Goal: Task Accomplishment & Management: Manage account settings

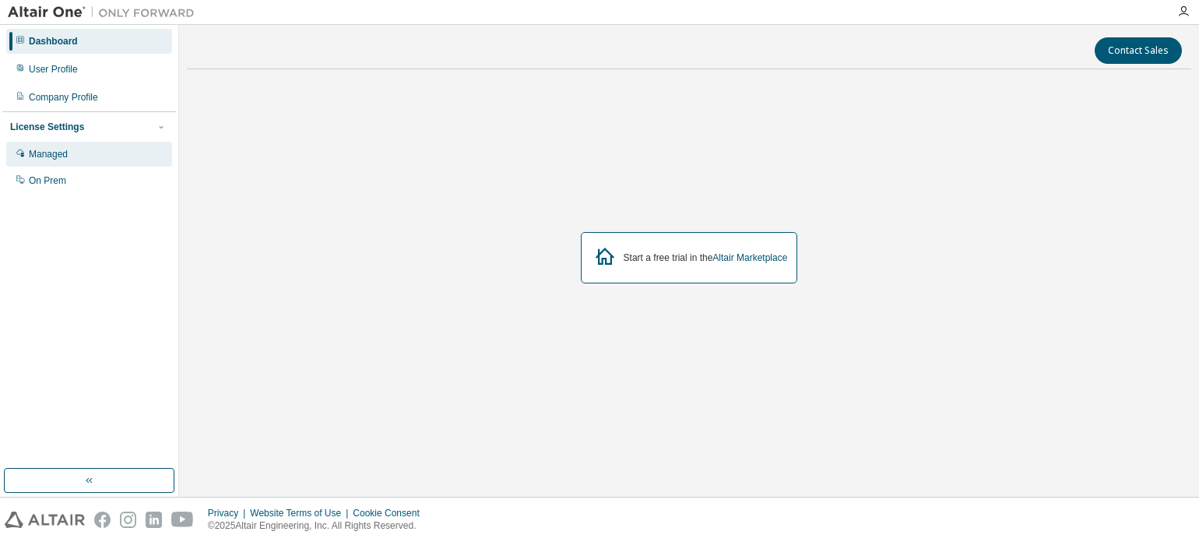
click at [42, 148] on div "Managed" at bounding box center [48, 154] width 39 height 12
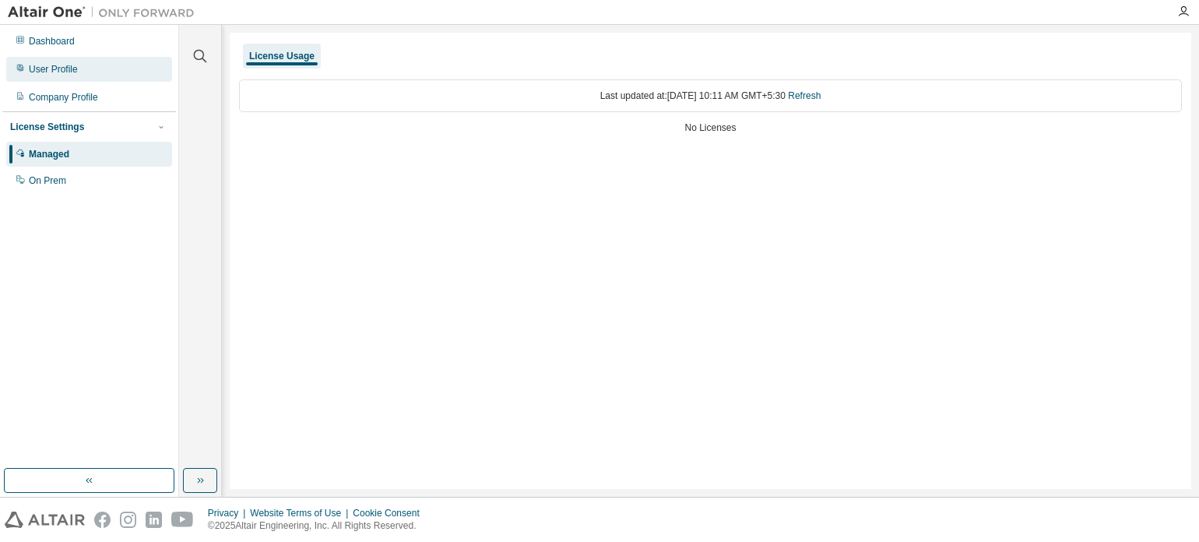
click at [51, 66] on div "User Profile" at bounding box center [53, 69] width 49 height 12
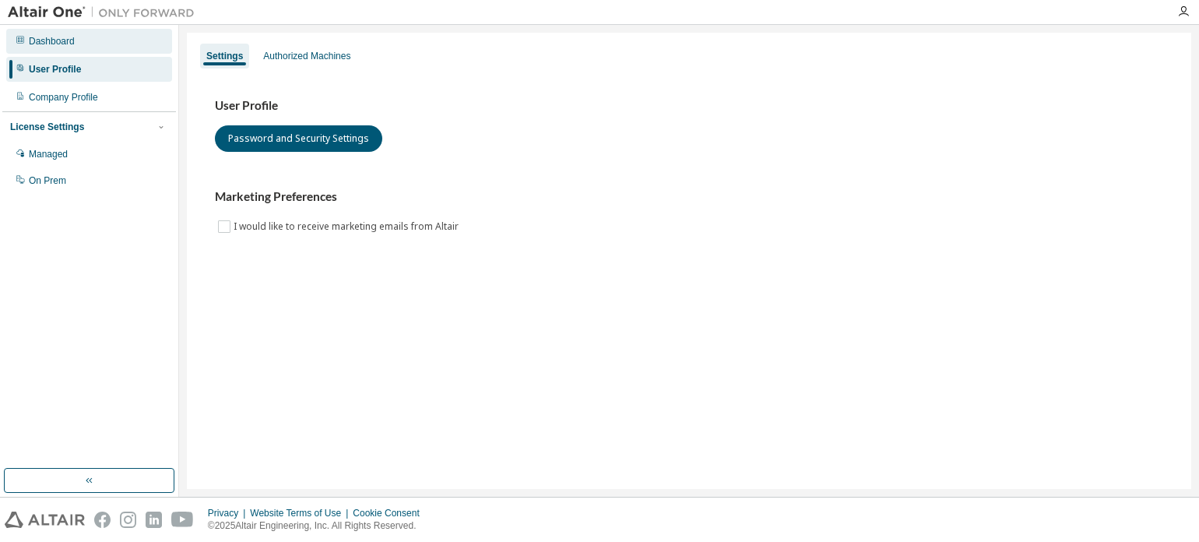
click at [49, 42] on div "Dashboard" at bounding box center [52, 41] width 46 height 12
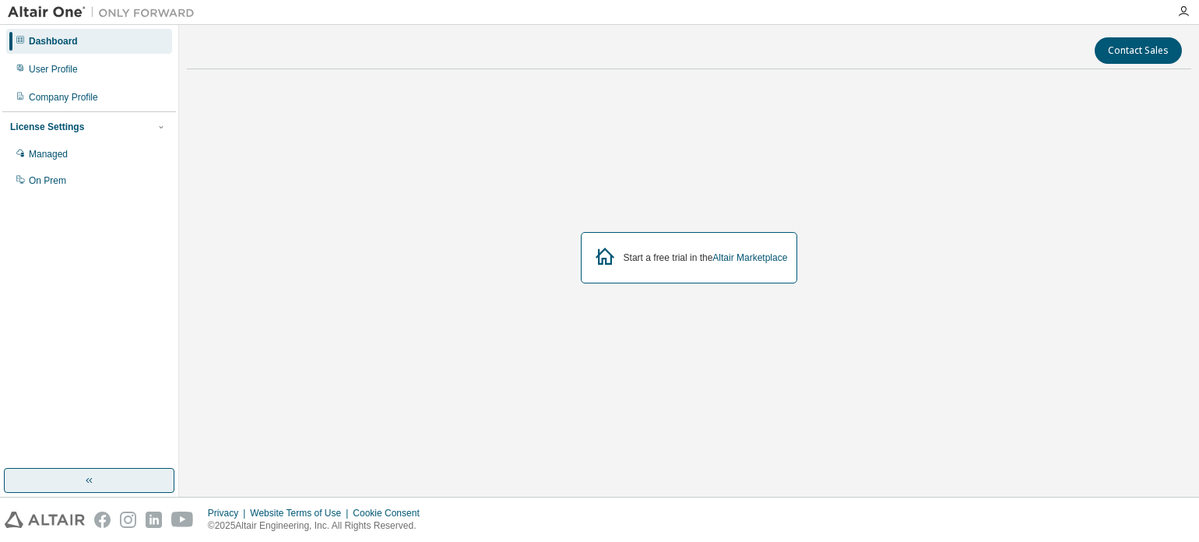
click at [57, 476] on button "button" at bounding box center [89, 480] width 170 height 25
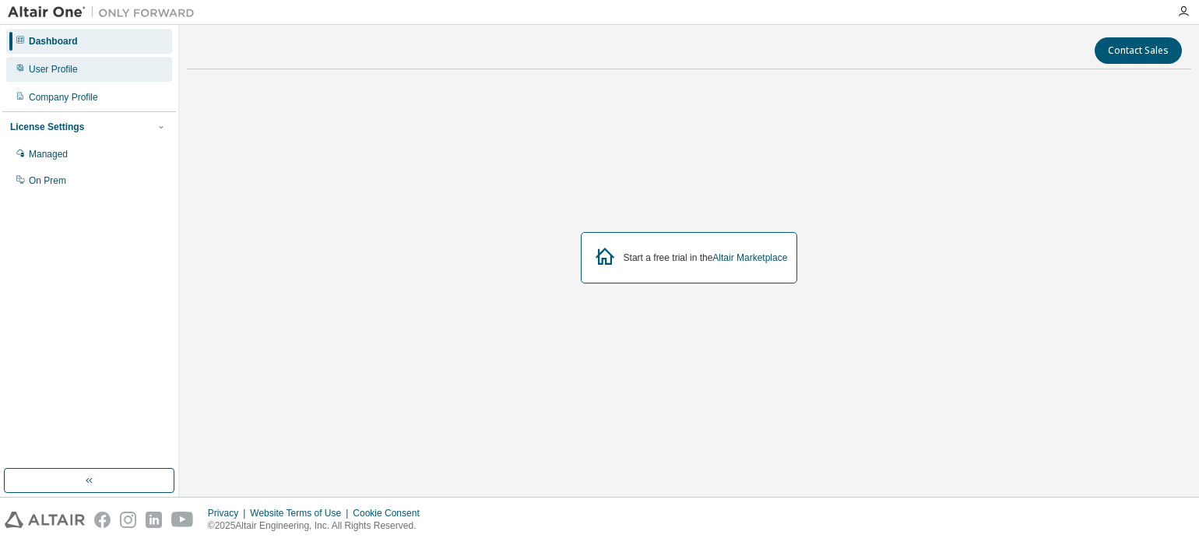
click at [44, 71] on div "User Profile" at bounding box center [53, 69] width 49 height 12
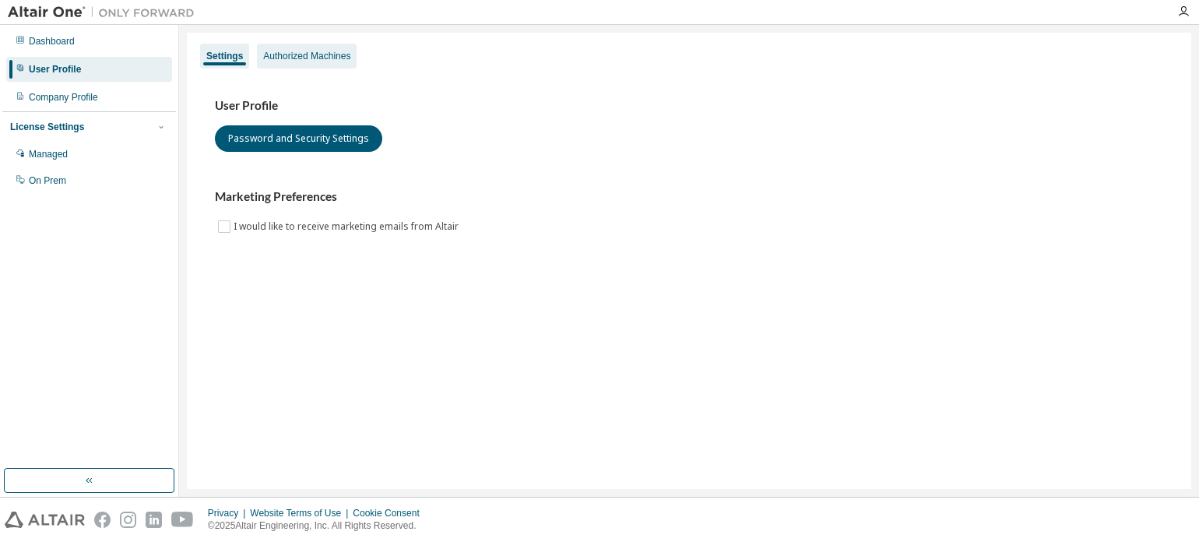
click at [285, 56] on div "Authorized Machines" at bounding box center [306, 56] width 87 height 12
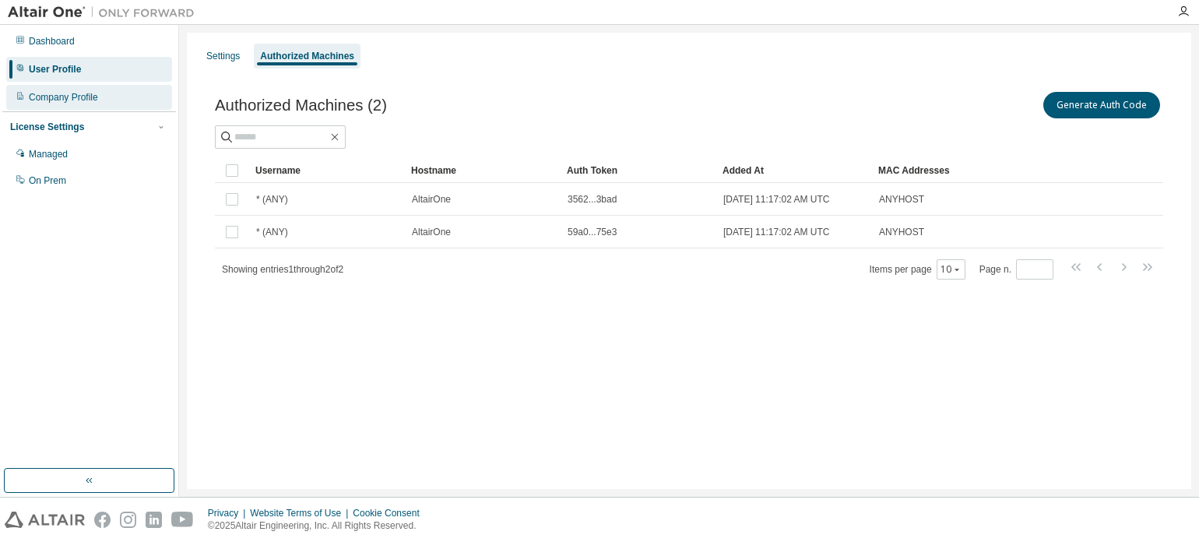
click at [42, 93] on div "Company Profile" at bounding box center [63, 97] width 69 height 12
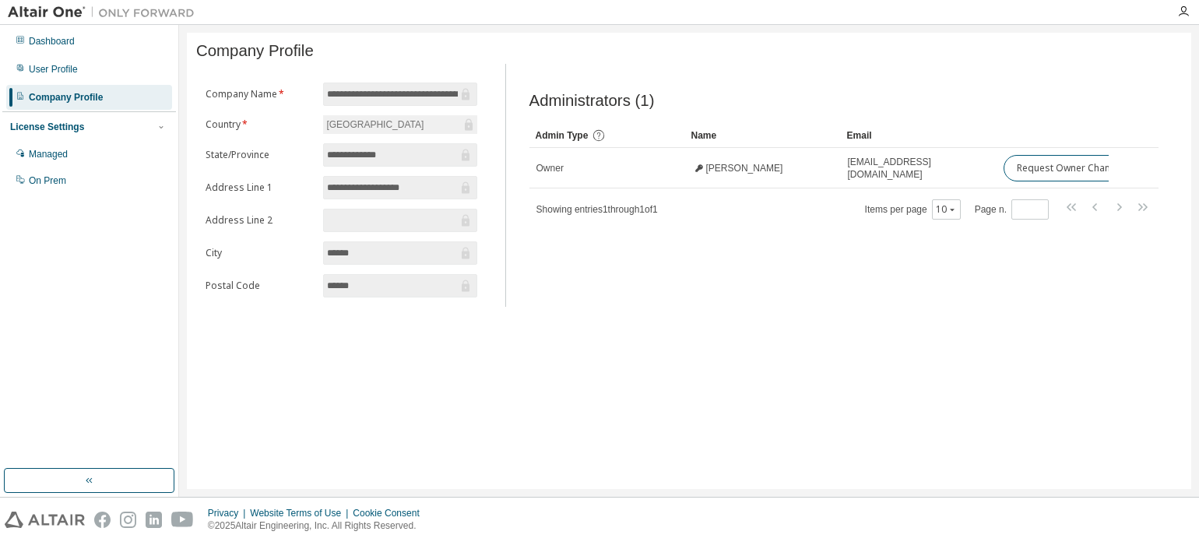
drag, startPoint x: 1023, startPoint y: 175, endPoint x: 697, endPoint y: 335, distance: 363.8
click at [697, 335] on div "**********" at bounding box center [689, 261] width 1004 height 456
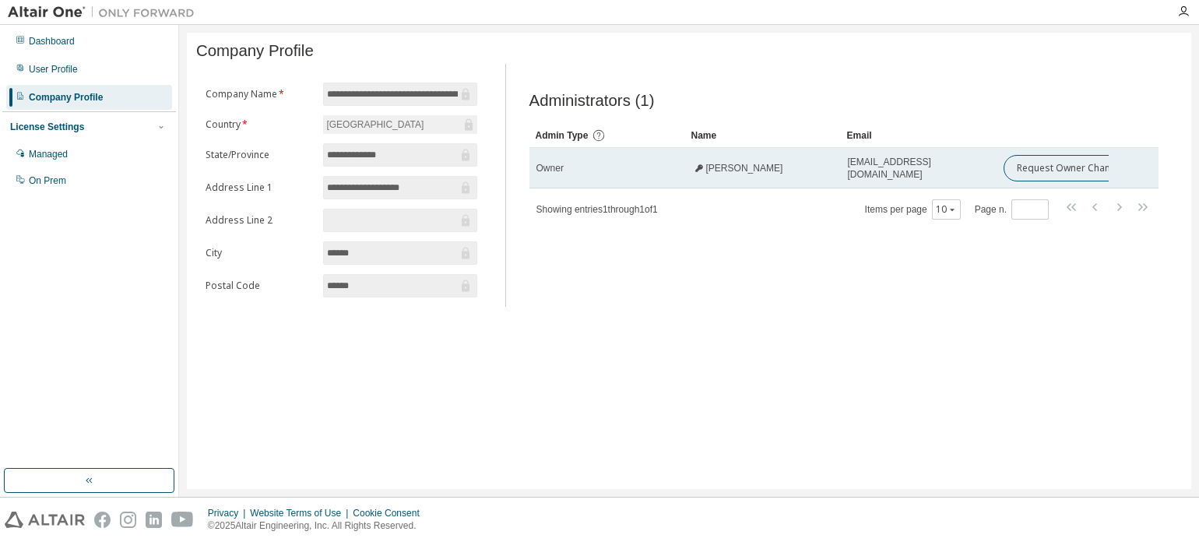
drag, startPoint x: 703, startPoint y: 170, endPoint x: 760, endPoint y: 179, distance: 58.3
click at [760, 174] on div "khalid saifulla" at bounding box center [737, 168] width 91 height 12
copy span "khalid saifulla"
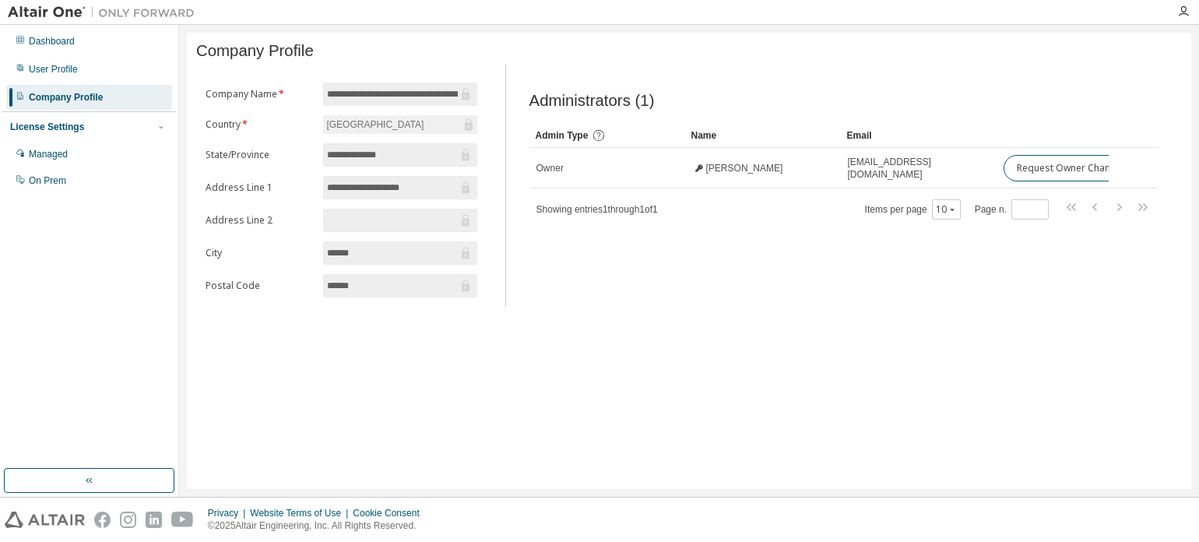
click at [799, 254] on div "Administrators (1) Clear Load Save Save As Field Operator Value Select filter S…" at bounding box center [844, 189] width 667 height 233
click at [56, 59] on div "User Profile" at bounding box center [89, 69] width 166 height 25
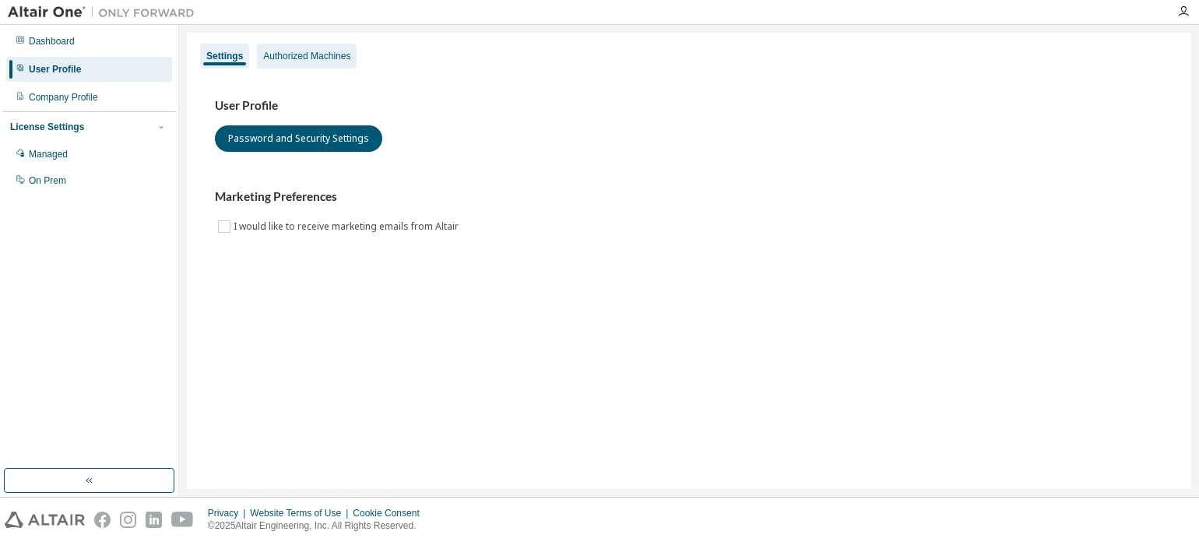
click at [290, 53] on div "Authorized Machines" at bounding box center [306, 56] width 87 height 12
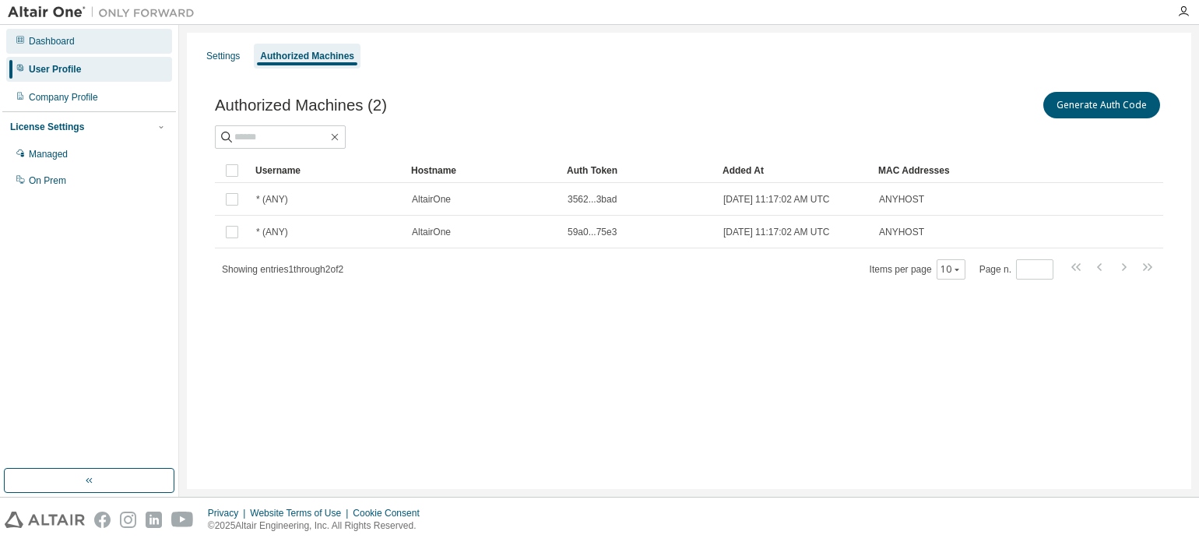
click at [53, 43] on div "Dashboard" at bounding box center [52, 41] width 46 height 12
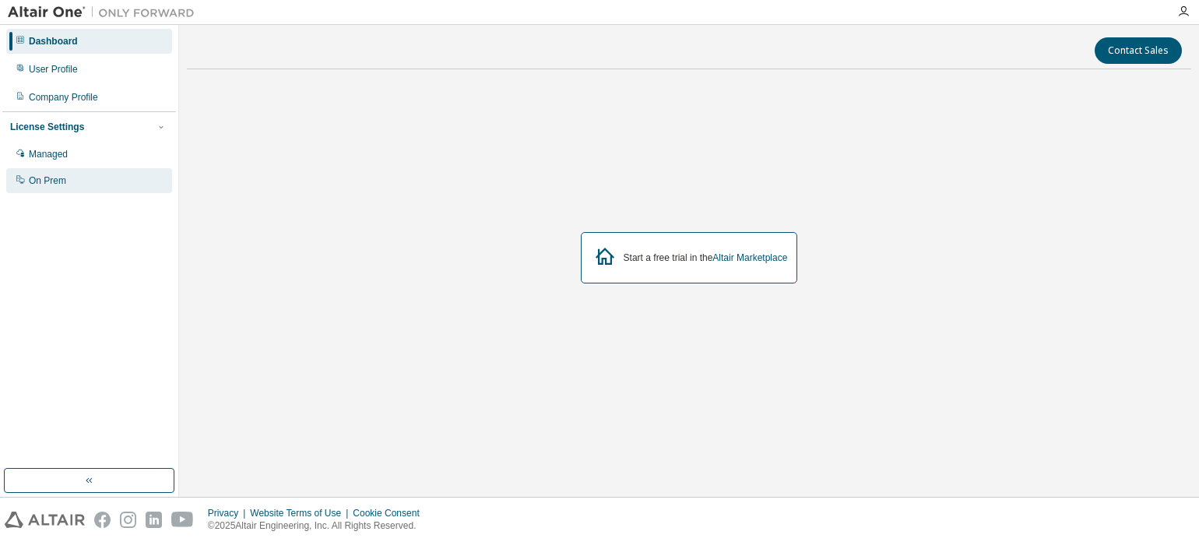
click at [48, 175] on div "On Prem" at bounding box center [47, 180] width 37 height 12
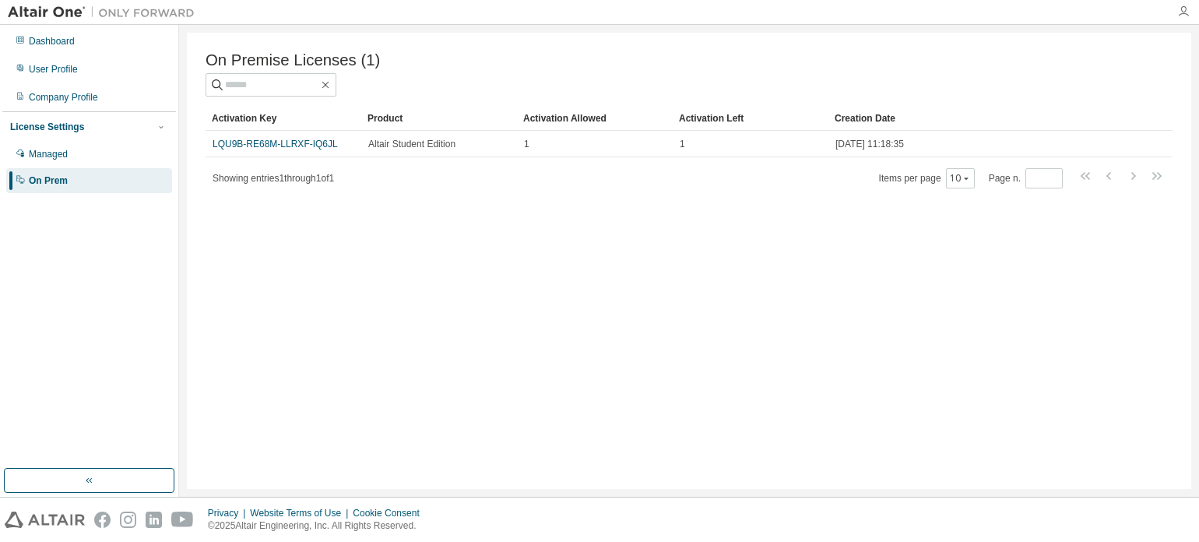
click at [1182, 15] on icon "button" at bounding box center [1183, 11] width 12 height 12
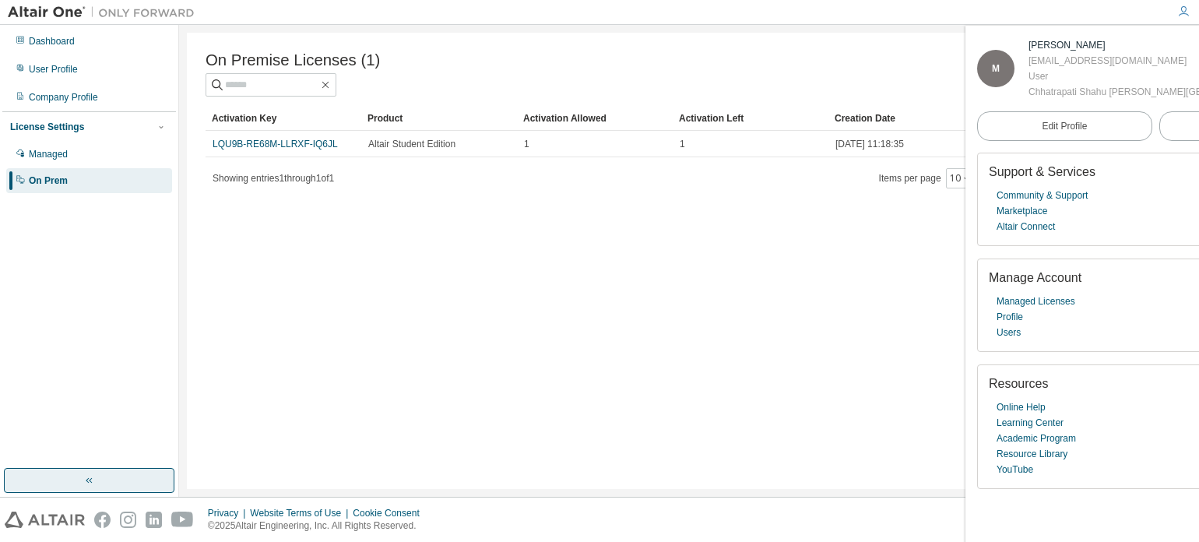
click at [70, 476] on button "button" at bounding box center [89, 480] width 170 height 25
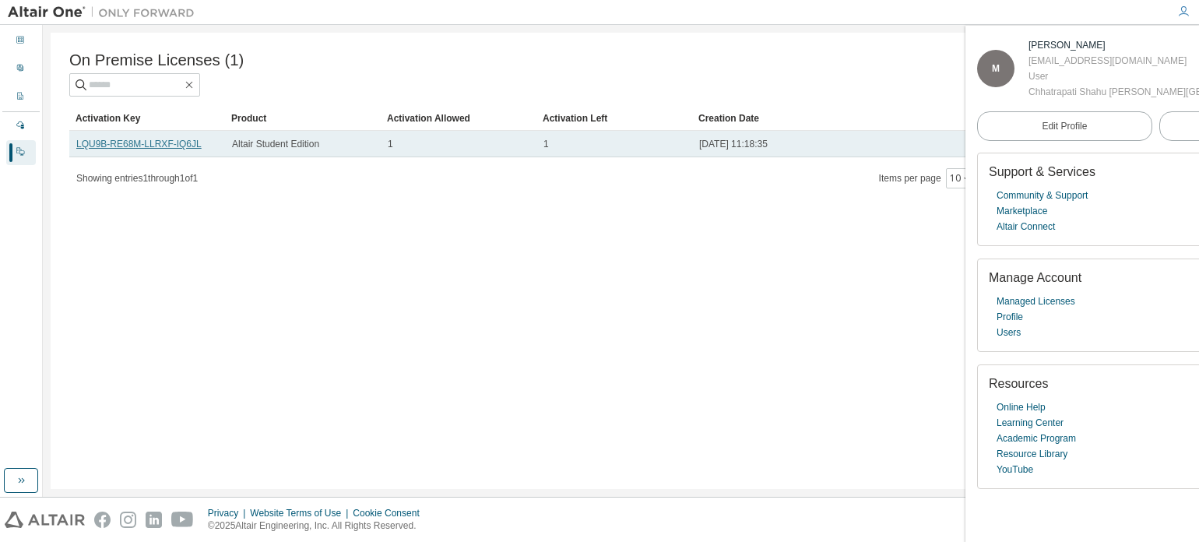
click at [146, 145] on link "LQU9B-RE68M-LLRXF-IQ6JL" at bounding box center [138, 144] width 125 height 11
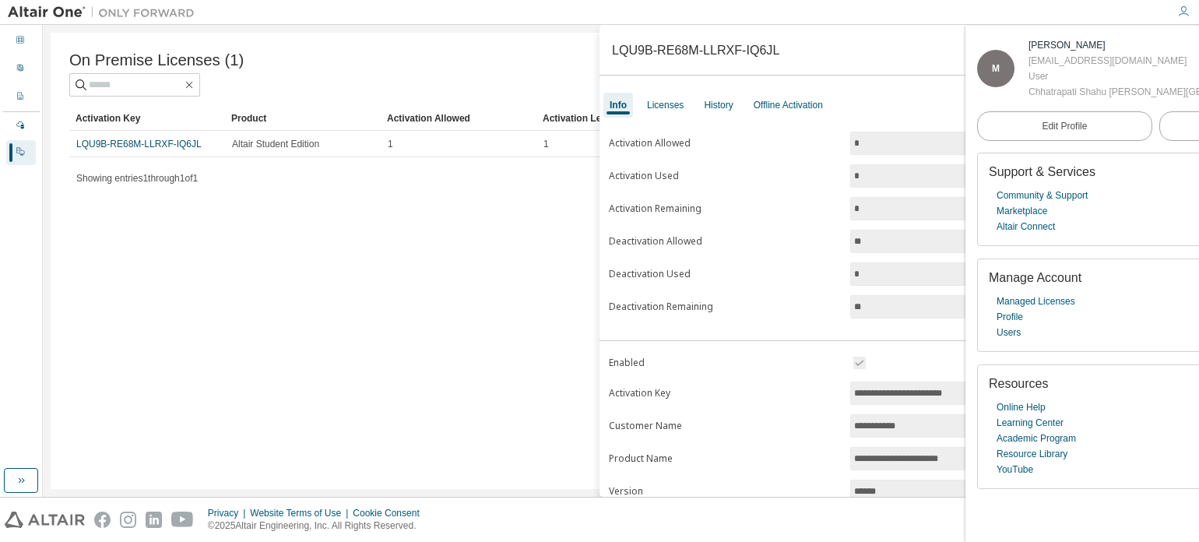
scroll to position [171, 0]
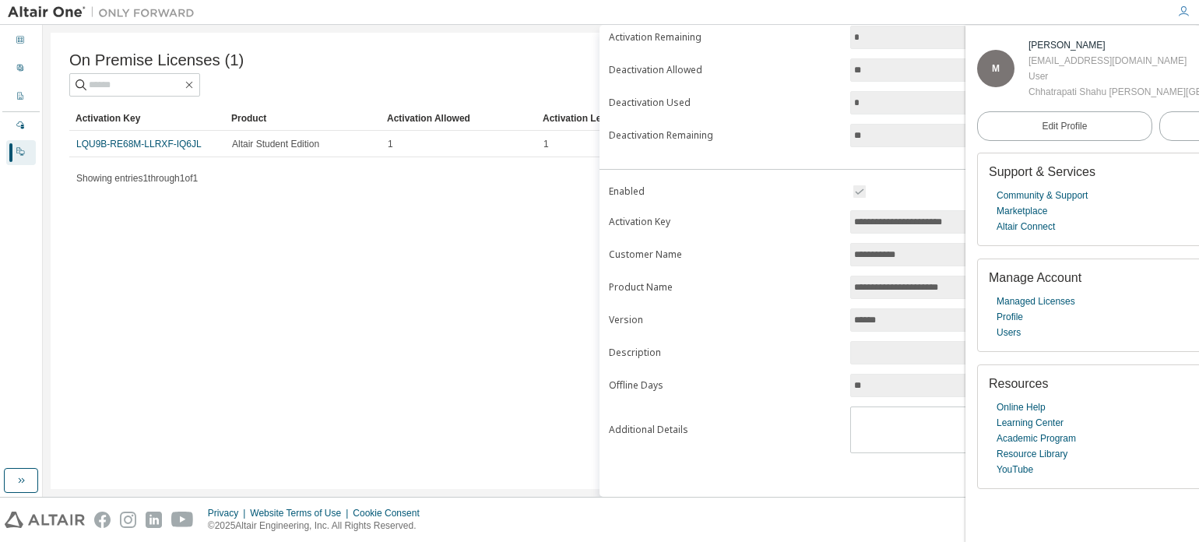
click at [901, 258] on input "**********" at bounding box center [1012, 255] width 316 height 16
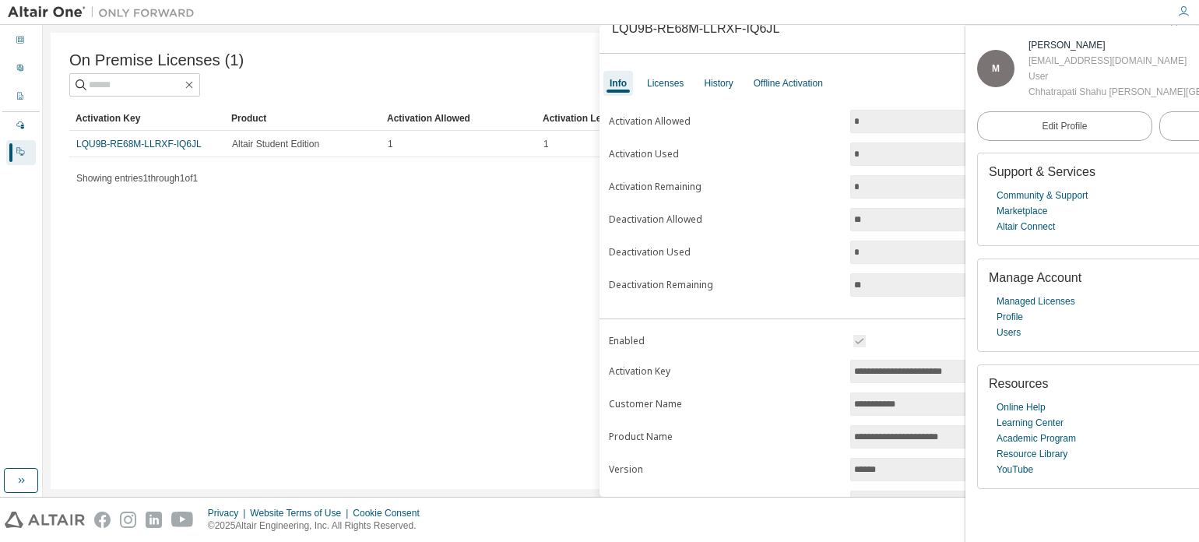
scroll to position [0, 0]
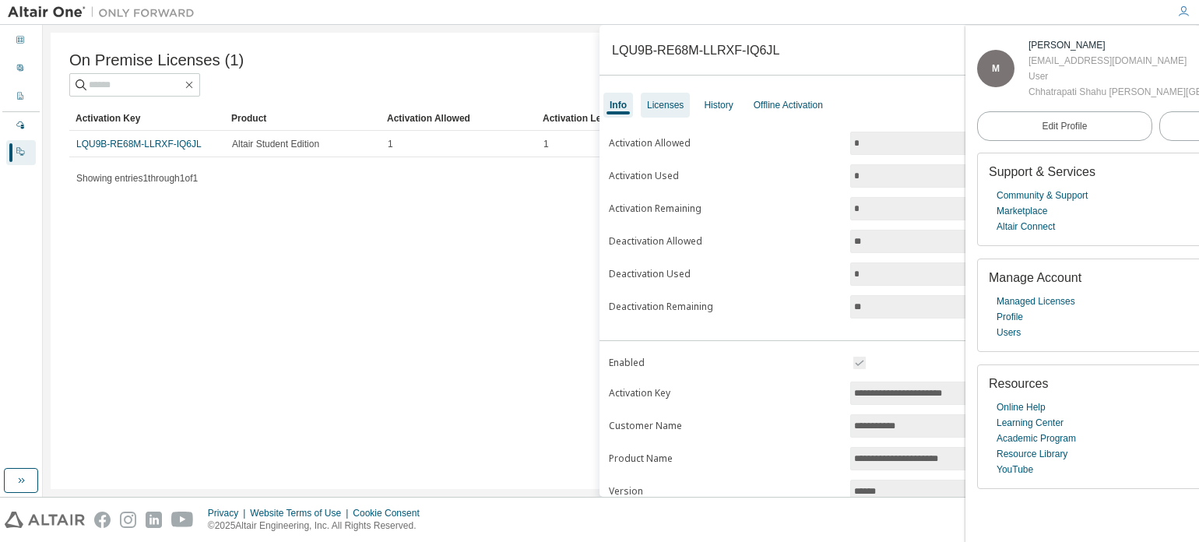
click at [669, 108] on div "Licenses" at bounding box center [665, 105] width 37 height 12
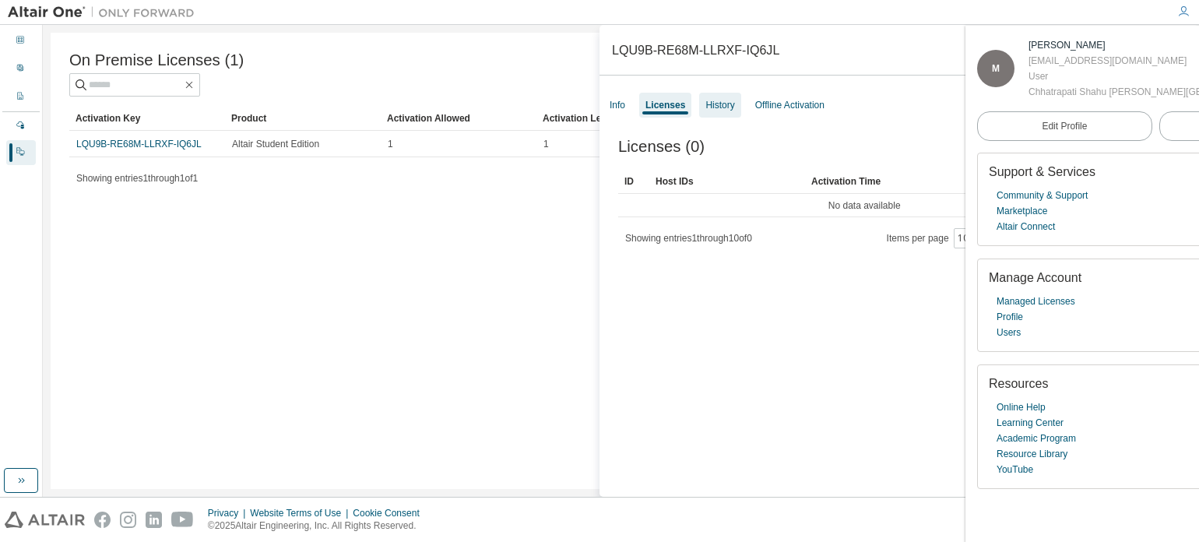
click at [713, 105] on div "History" at bounding box center [719, 105] width 29 height 12
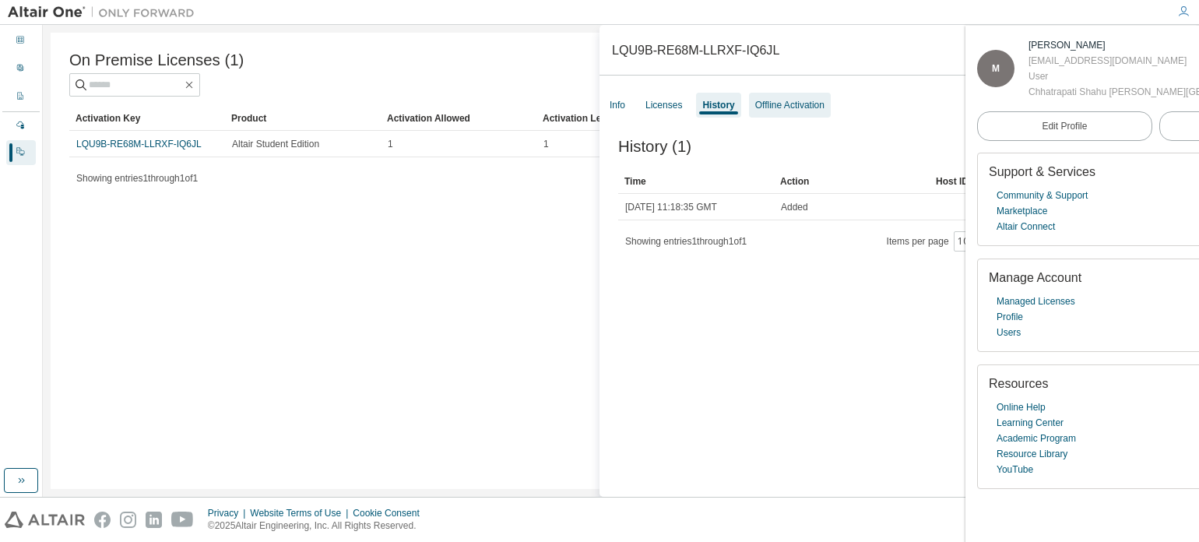
click at [777, 101] on div "Offline Activation" at bounding box center [789, 105] width 69 height 12
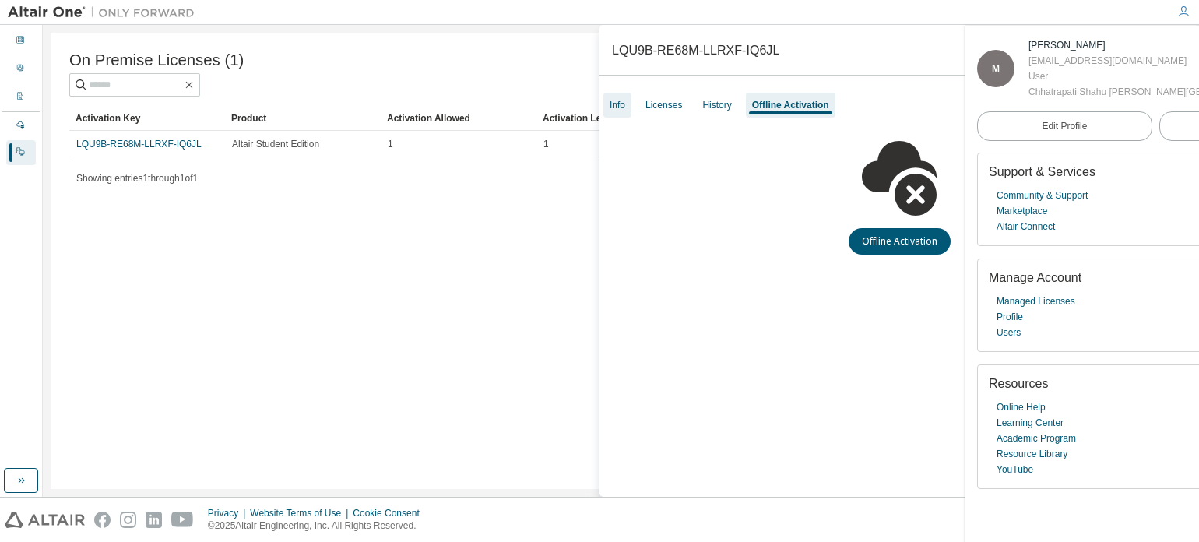
click at [616, 108] on div "Info" at bounding box center [617, 105] width 16 height 12
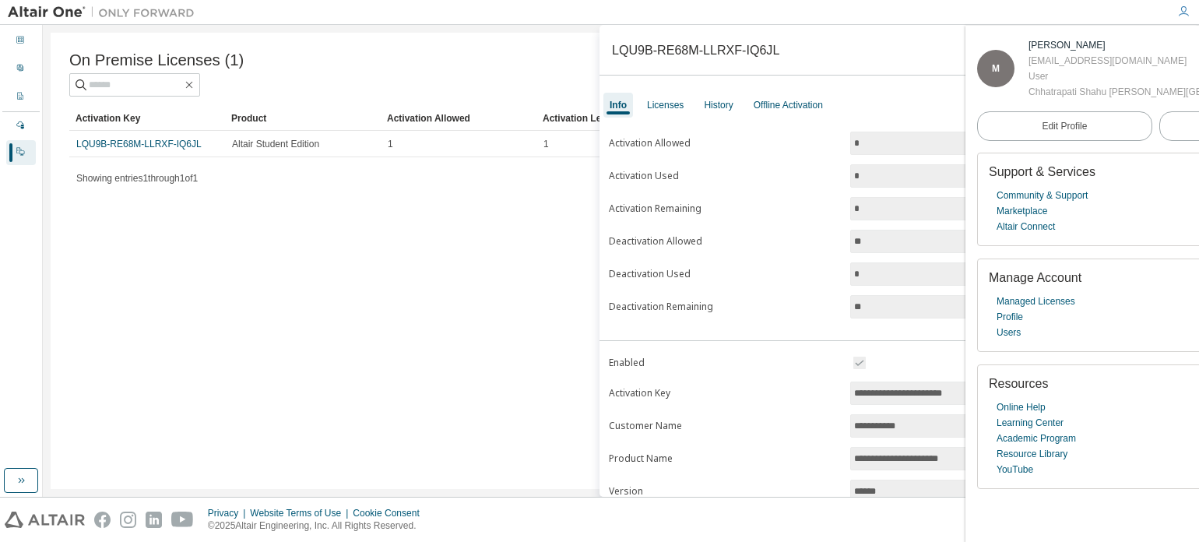
click at [616, 108] on div "Info" at bounding box center [617, 105] width 17 height 12
click at [539, 177] on div "Showing entries 1 through 1 of 1 Items per page 10 Page n. *" at bounding box center [620, 178] width 1103 height 23
click at [676, 103] on div "Licenses" at bounding box center [665, 105] width 37 height 12
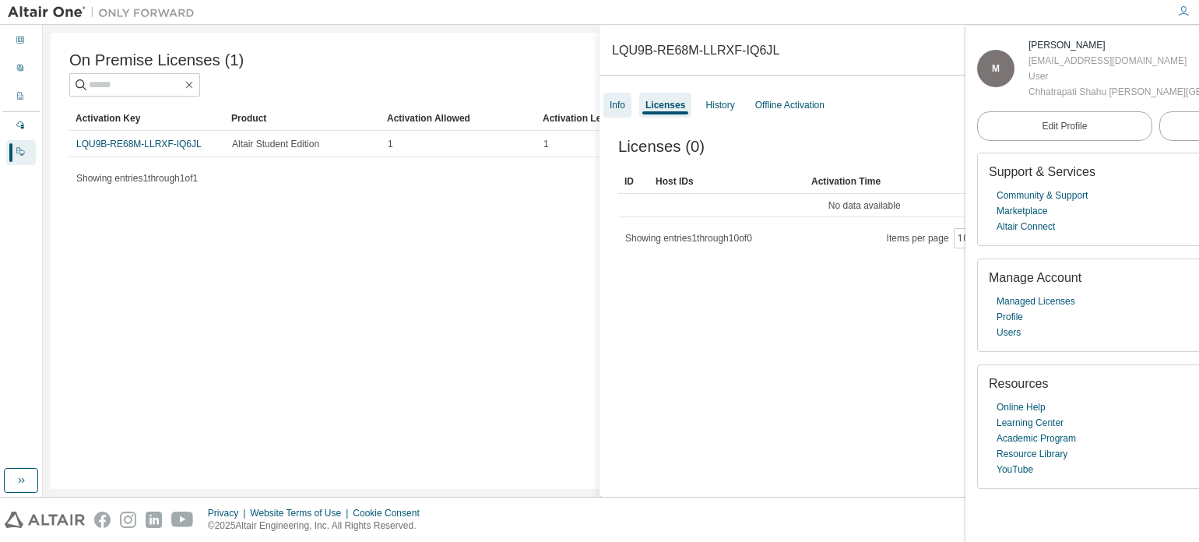
click at [607, 103] on div "Info" at bounding box center [617, 105] width 28 height 25
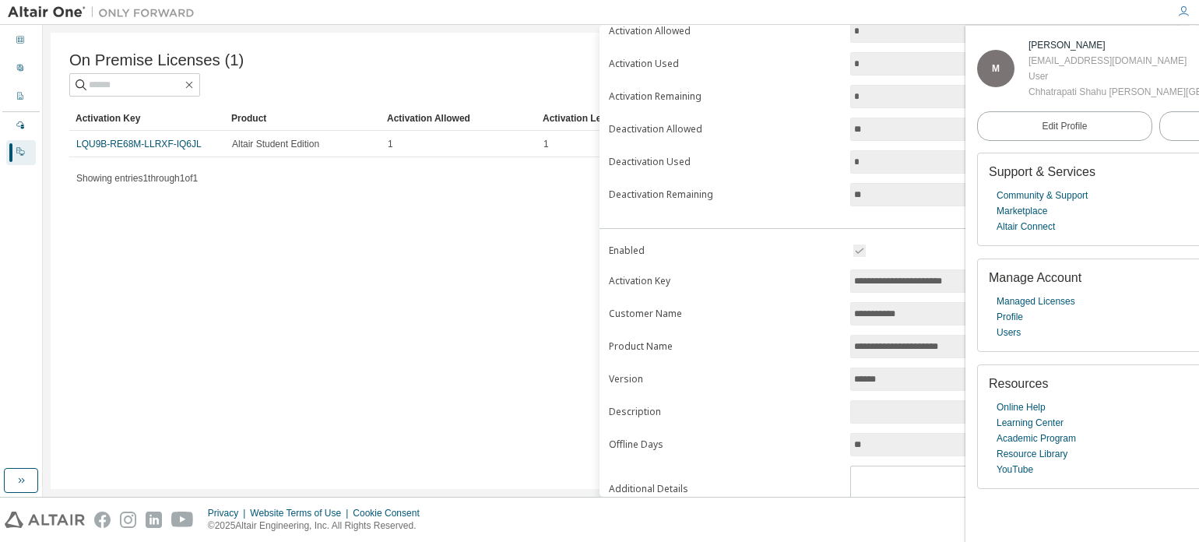
scroll to position [112, 0]
click at [468, 404] on div "On Premise Licenses (1) Clear Load Save Save As Field Operator Value Select fil…" at bounding box center [621, 261] width 1140 height 456
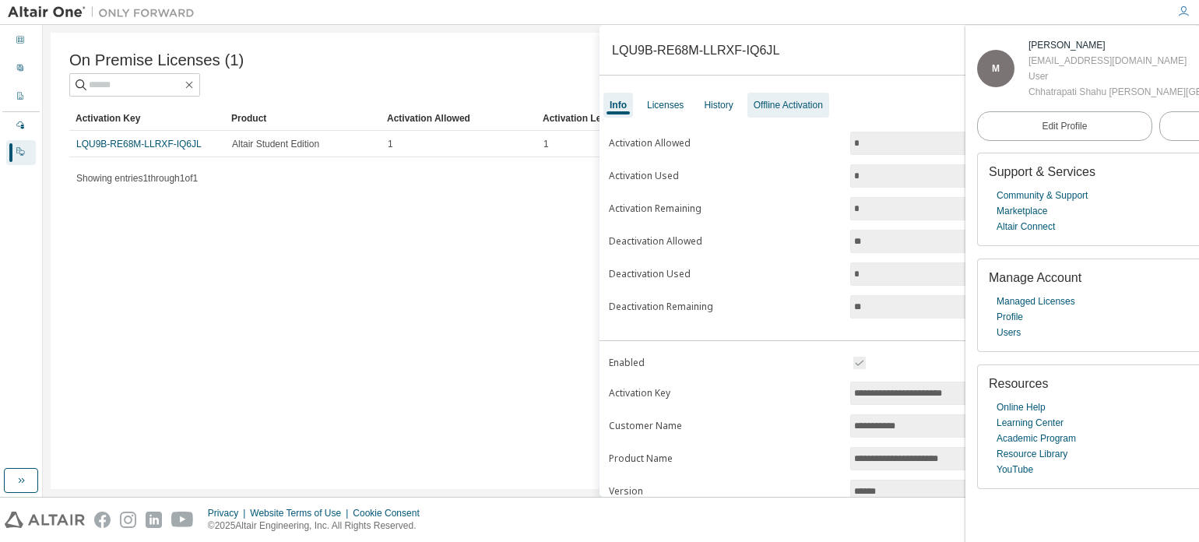
click at [766, 101] on div "Offline Activation" at bounding box center [787, 105] width 69 height 12
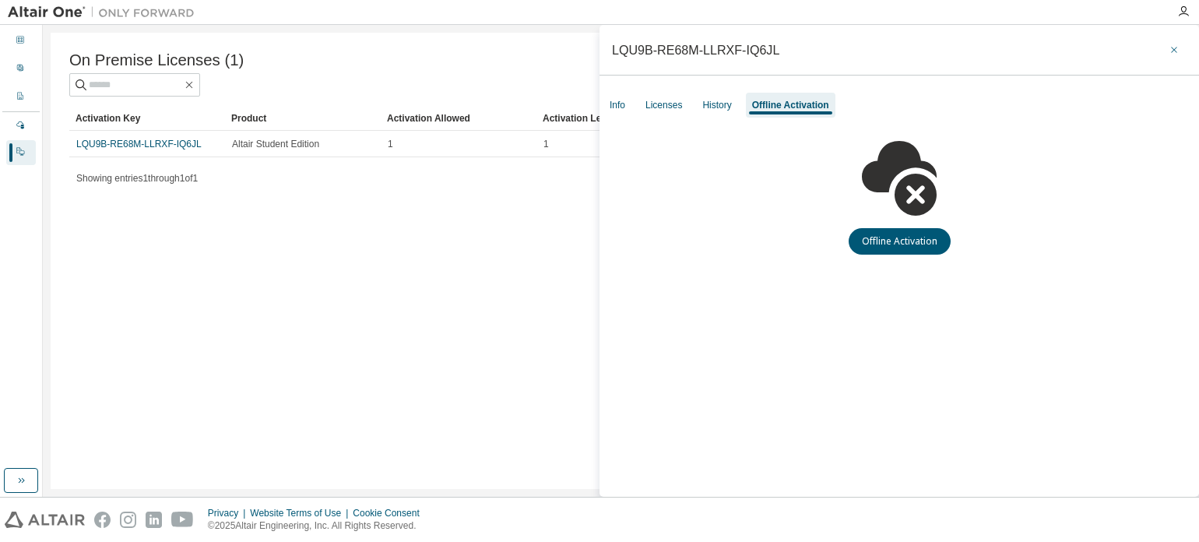
click at [1180, 48] on button "button" at bounding box center [1173, 49] width 25 height 25
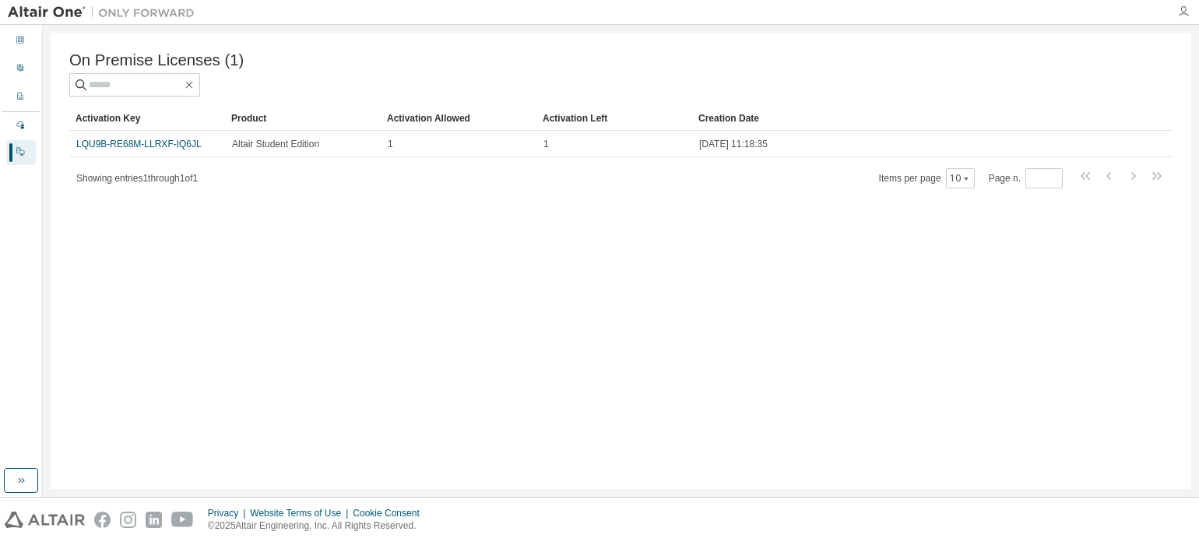
click at [1184, 12] on icon "button" at bounding box center [1183, 11] width 12 height 12
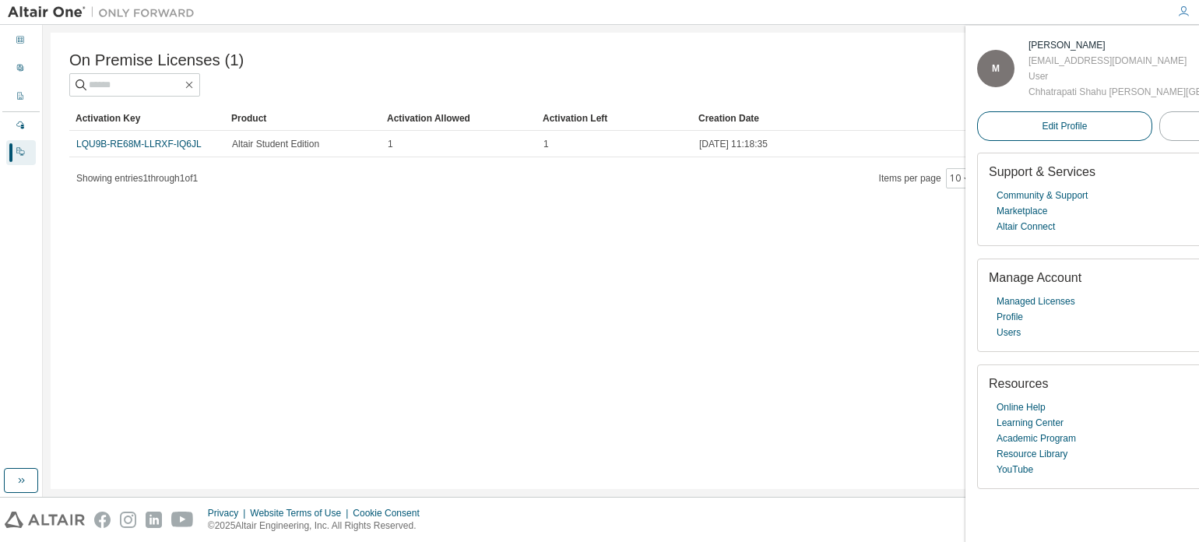
click at [1041, 132] on span "Edit Profile" at bounding box center [1063, 126] width 45 height 12
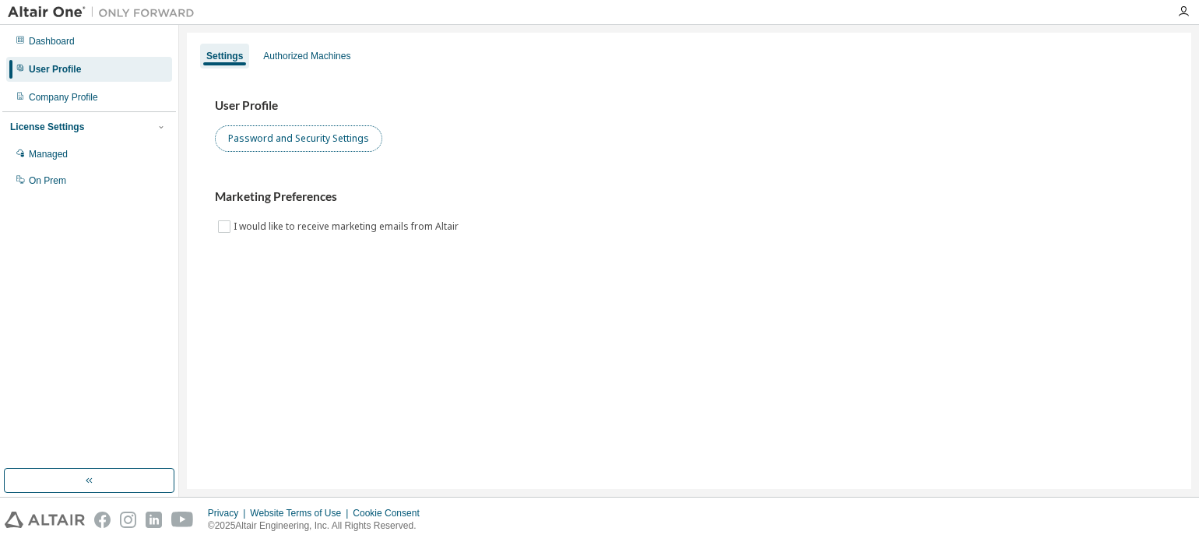
click at [327, 138] on button "Password and Security Settings" at bounding box center [298, 138] width 167 height 26
